Goal: Find specific page/section: Find specific page/section

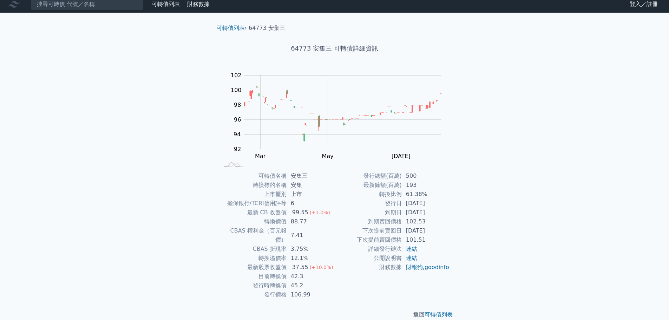
scroll to position [5, 0]
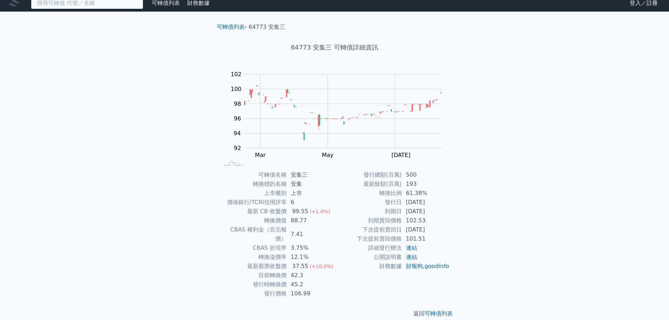
click at [62, 4] on input at bounding box center [87, 3] width 112 height 12
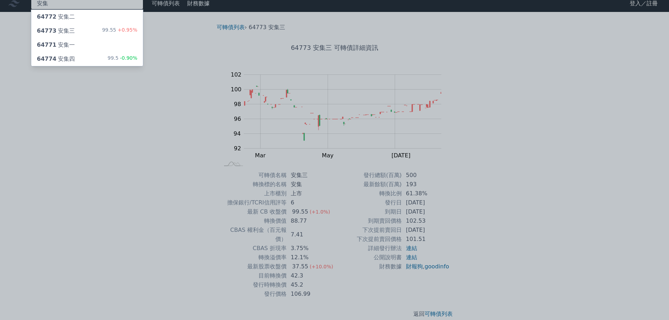
type input "安集"
click at [95, 19] on div "64772 安集二" at bounding box center [87, 17] width 112 height 14
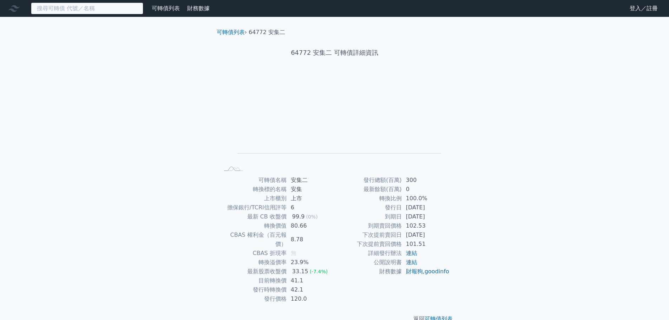
click at [111, 9] on input at bounding box center [87, 8] width 112 height 12
click at [48, 10] on input at bounding box center [87, 8] width 112 height 12
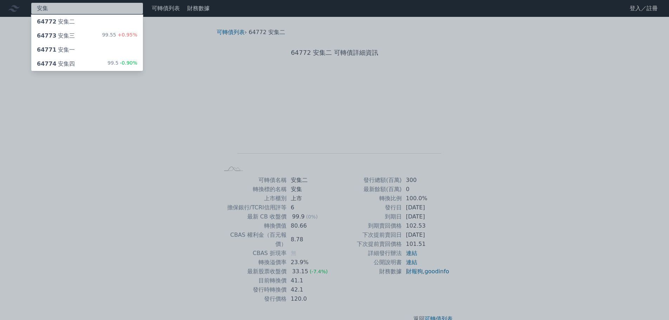
type input "安集"
click at [104, 36] on div "64773 安集三 99.55 +0.95%" at bounding box center [87, 36] width 112 height 14
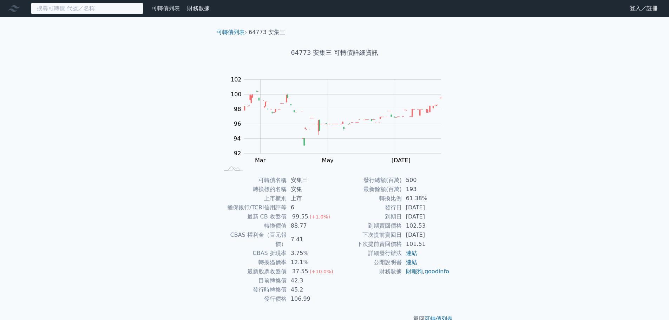
click at [78, 9] on input at bounding box center [87, 8] width 112 height 12
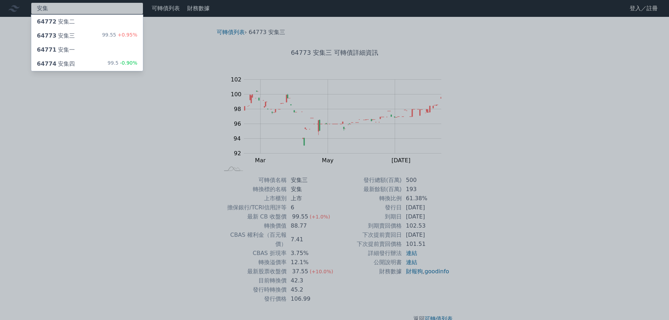
type input "安集"
click at [111, 66] on div "99.5 -0.90%" at bounding box center [122, 64] width 30 height 8
